Goal: Information Seeking & Learning: Learn about a topic

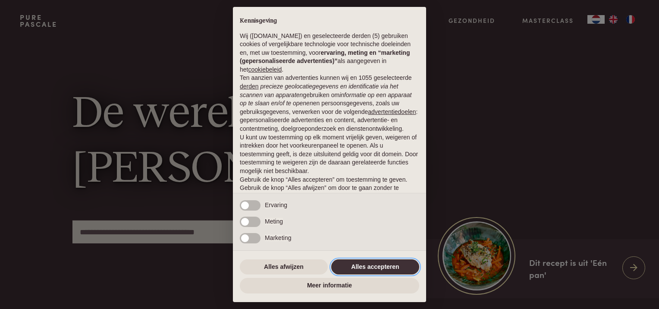
click at [371, 269] on button "Alles accepteren" at bounding box center [375, 267] width 88 height 16
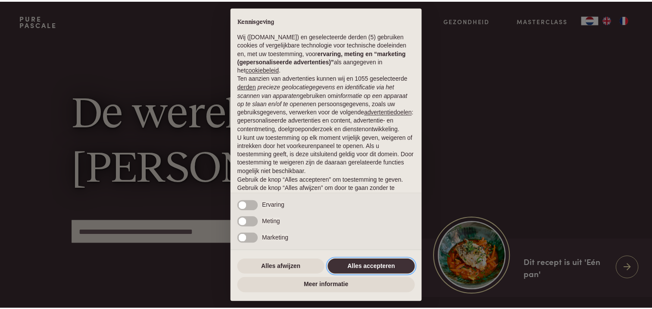
scroll to position [38, 0]
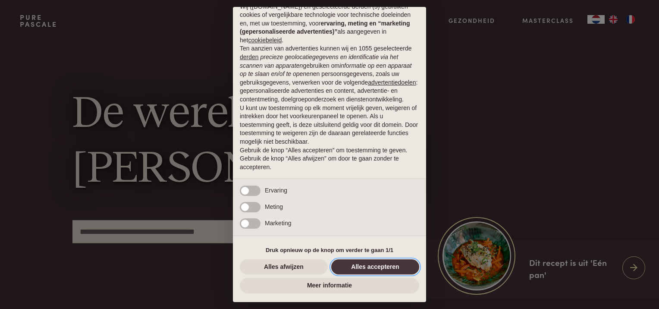
click at [371, 269] on button "Alles accepteren" at bounding box center [375, 267] width 88 height 16
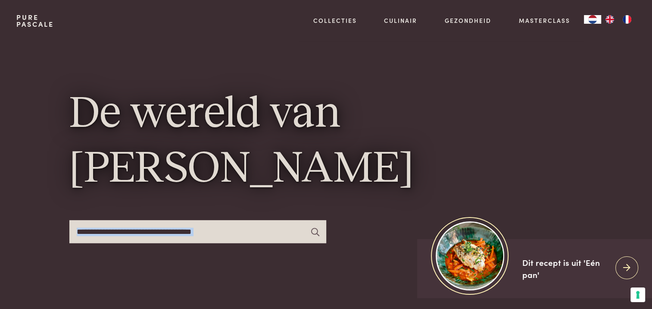
click at [371, 269] on div "De wereld van Pascale Naessens" at bounding box center [326, 169] width 514 height 257
click at [180, 234] on input "text" at bounding box center [197, 231] width 257 height 23
click at [251, 231] on input "text" at bounding box center [197, 231] width 257 height 23
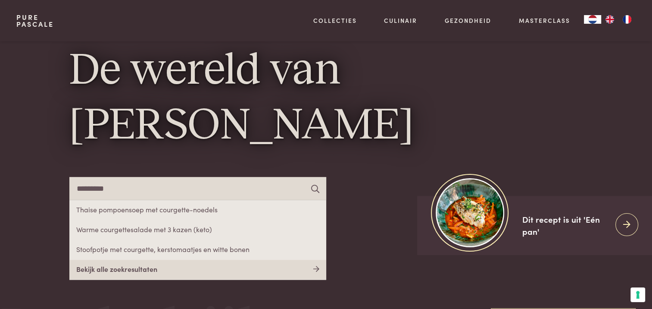
scroll to position [86, 0]
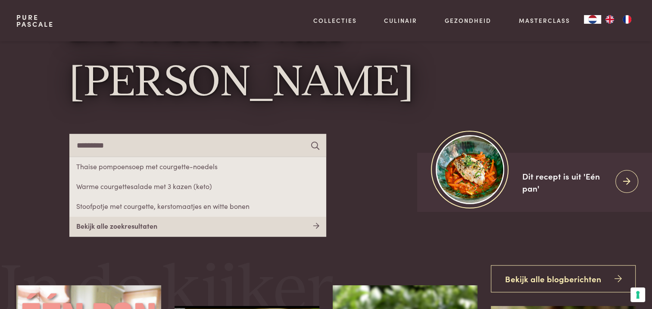
type input "*********"
click at [141, 227] on link "Bekijk alle zoekresultaten" at bounding box center [197, 226] width 257 height 20
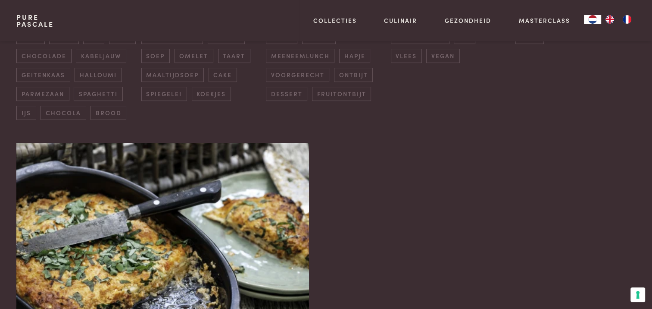
scroll to position [129, 0]
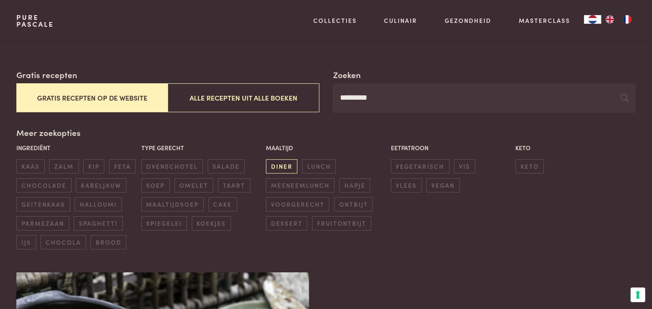
click at [282, 166] on span "diner" at bounding box center [281, 166] width 31 height 14
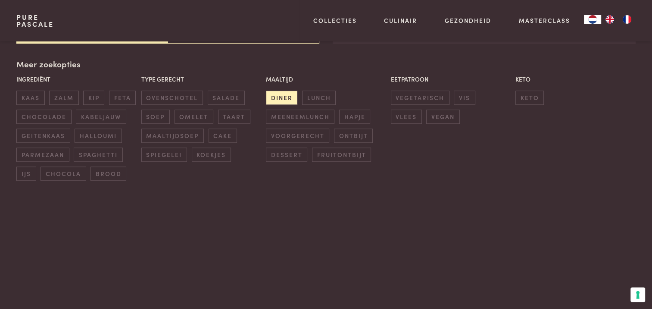
scroll to position [69, 0]
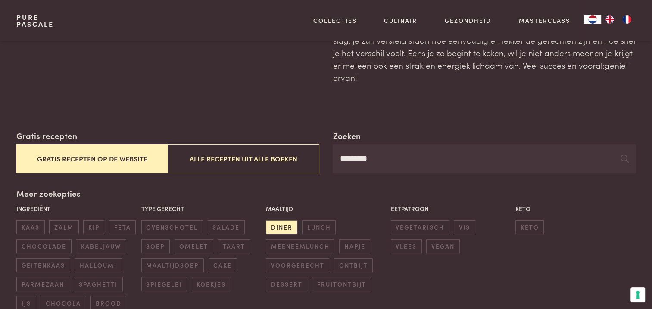
click at [128, 159] on button "Gratis recepten op de website" at bounding box center [91, 158] width 151 height 29
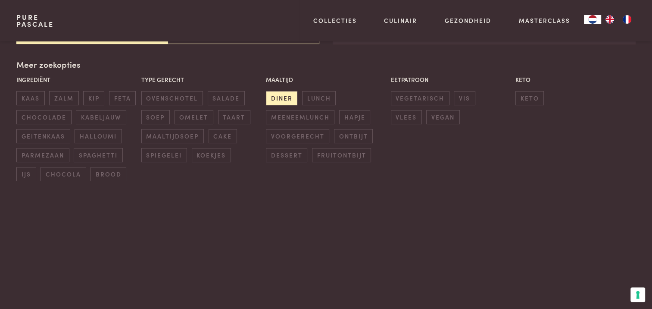
scroll to position [198, 0]
click at [175, 97] on span "ovenschotel" at bounding box center [172, 98] width 62 height 14
click at [531, 94] on span "keto" at bounding box center [530, 98] width 28 height 14
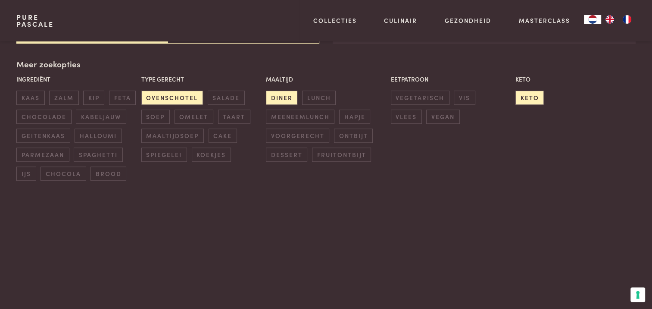
scroll to position [69, 0]
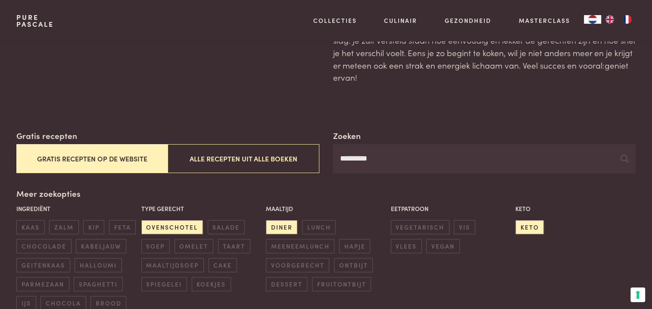
click at [98, 154] on button "Gratis recepten op de website" at bounding box center [91, 158] width 151 height 29
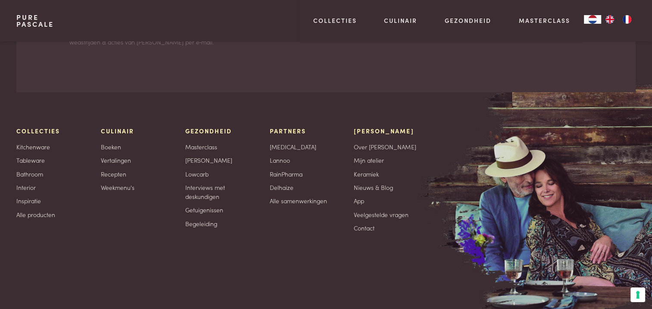
scroll to position [2831, 0]
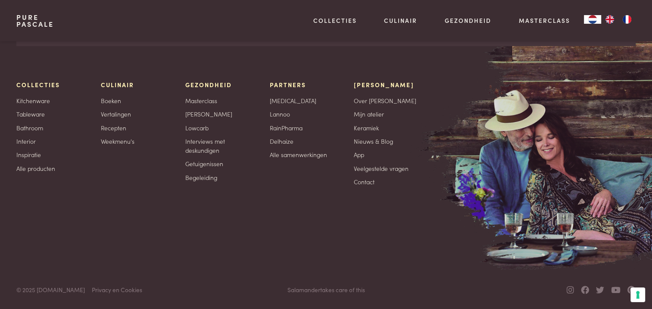
click at [22, 21] on link "Pure Pascale" at bounding box center [35, 21] width 38 height 14
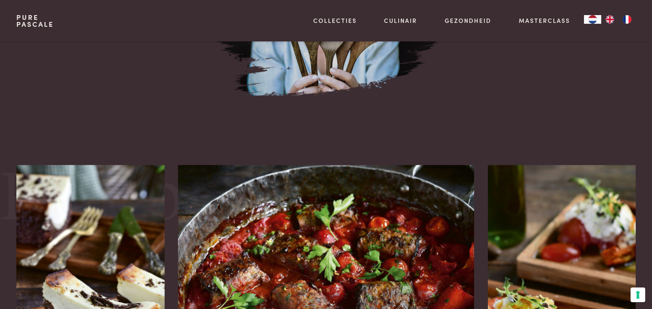
scroll to position [992, 0]
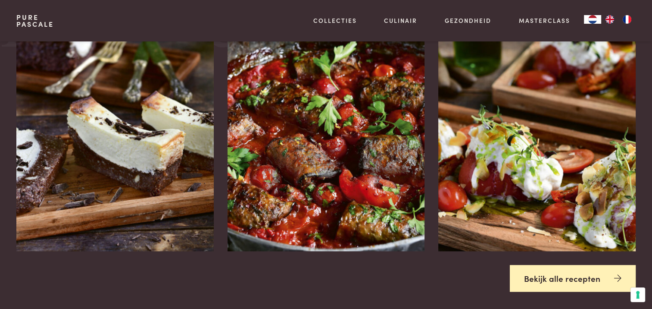
click at [586, 278] on link "Bekijk alle recepten" at bounding box center [573, 278] width 126 height 27
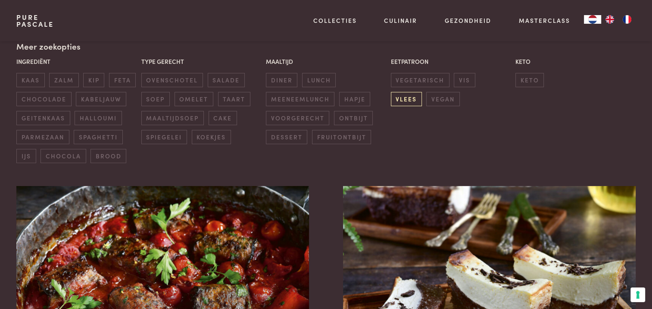
scroll to position [129, 0]
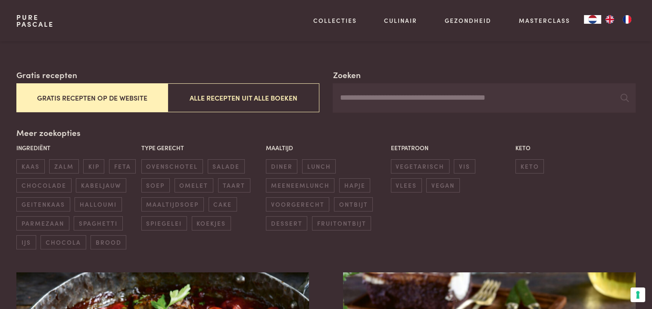
click at [352, 100] on input "Zoeken" at bounding box center [484, 97] width 303 height 29
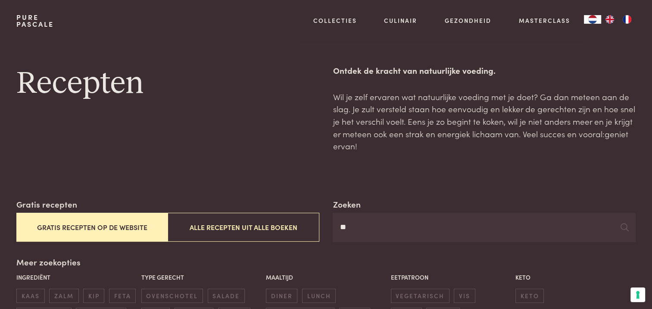
type input "*"
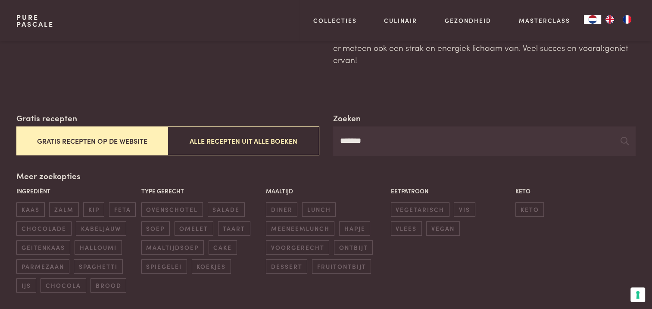
scroll to position [43, 0]
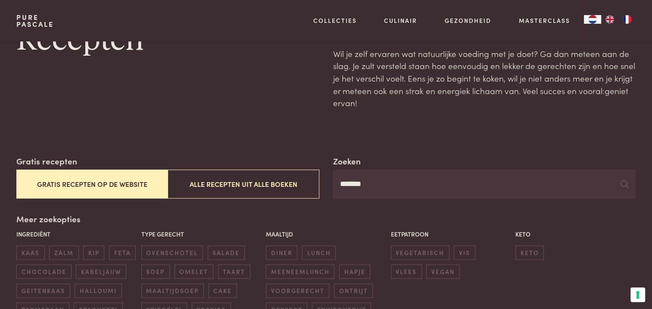
type input "*******"
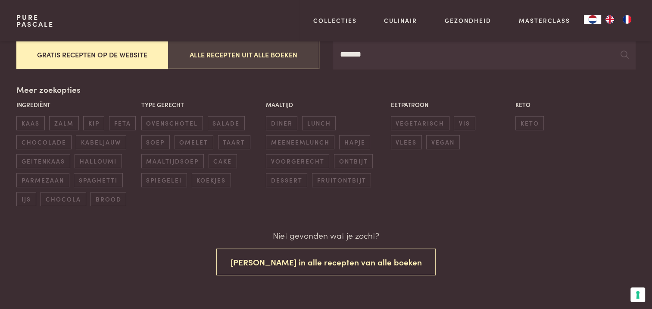
click at [232, 53] on button "Alle recepten uit alle boeken" at bounding box center [243, 54] width 151 height 29
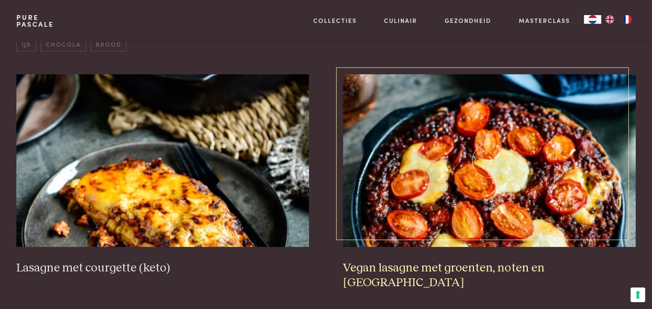
scroll to position [414, 0]
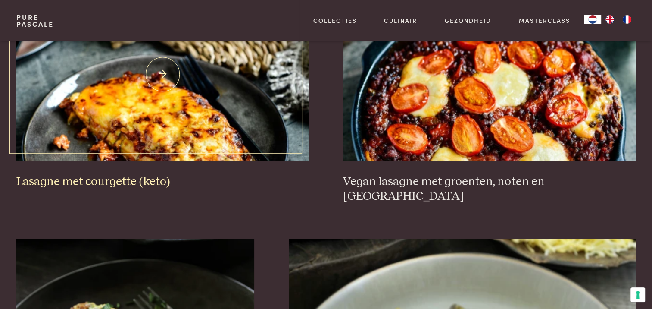
click at [146, 142] on img at bounding box center [162, 74] width 292 height 172
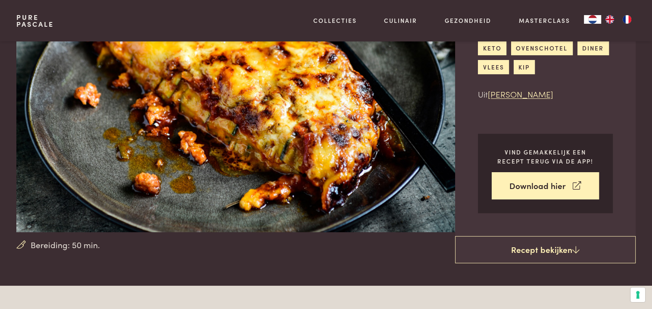
scroll to position [129, 0]
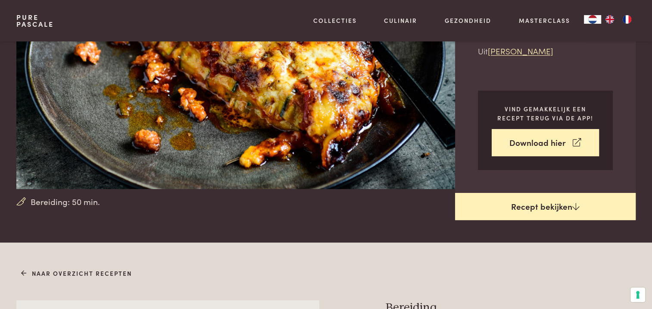
click at [539, 204] on link "Recept bekijken" at bounding box center [545, 207] width 181 height 28
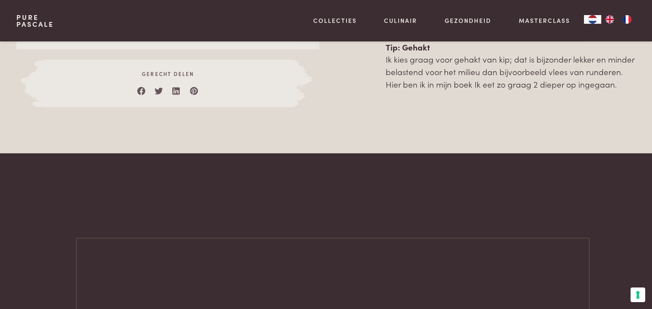
scroll to position [544, 0]
